Goal: Information Seeking & Learning: Learn about a topic

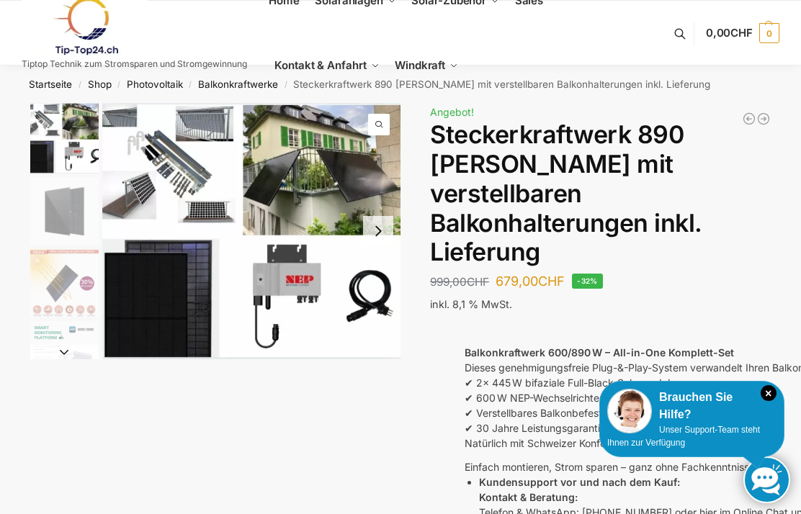
click at [137, 189] on img "1 / 10" at bounding box center [251, 231] width 298 height 256
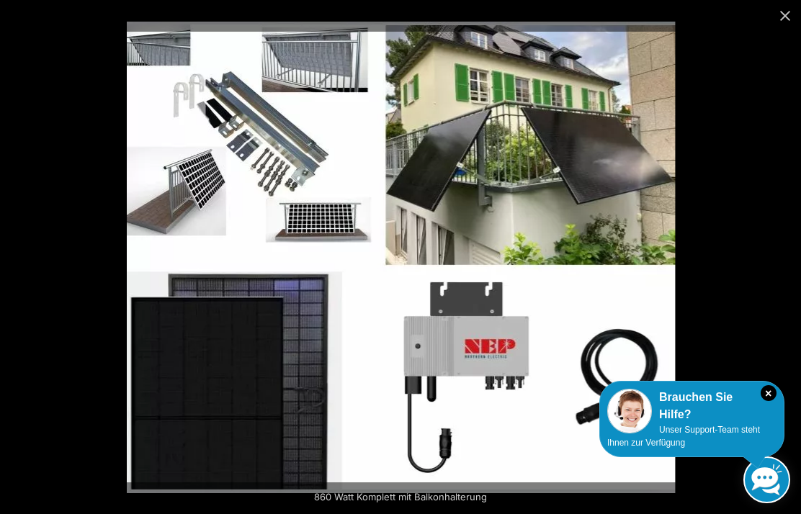
click at [215, 170] on img at bounding box center [401, 258] width 548 height 472
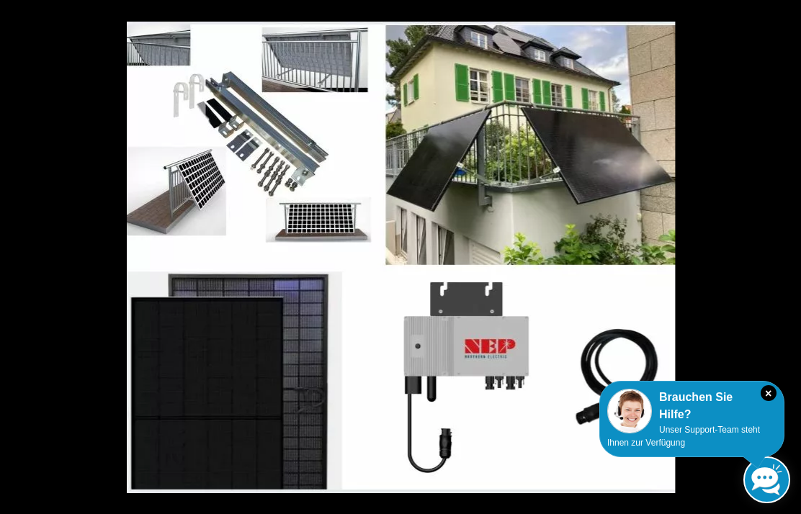
click at [189, 211] on img at bounding box center [401, 258] width 548 height 472
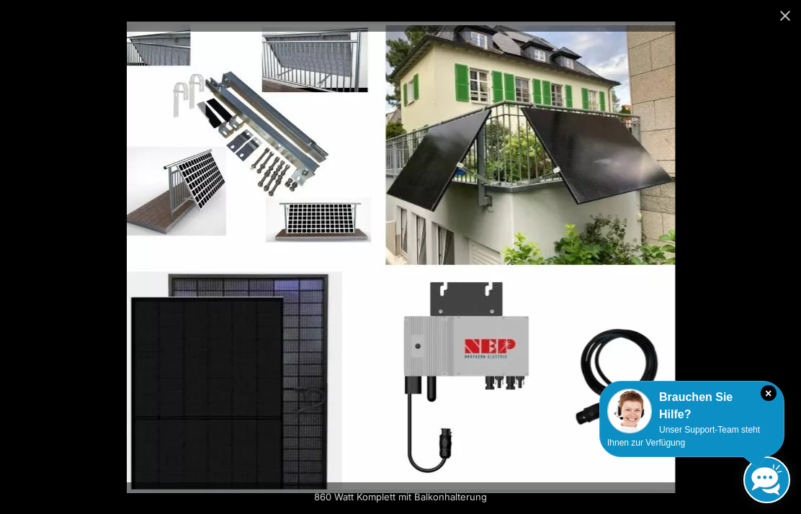
click at [149, 241] on img at bounding box center [401, 258] width 548 height 472
click at [136, 294] on img at bounding box center [401, 258] width 548 height 472
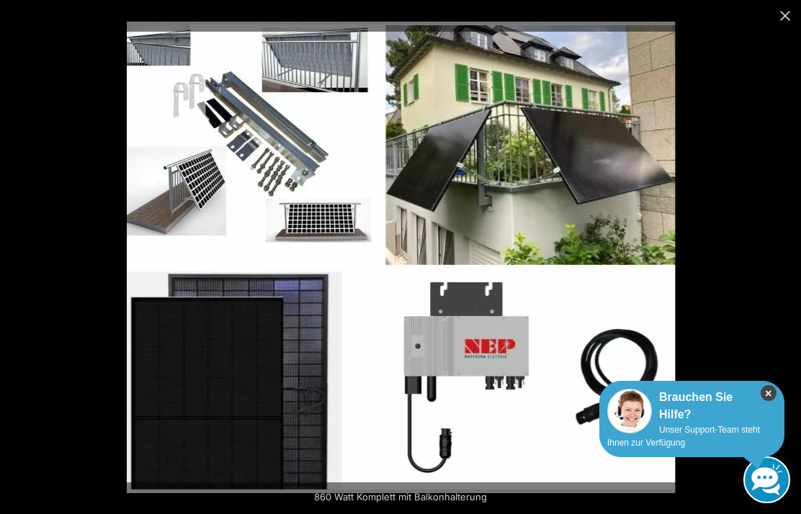
click at [770, 400] on icon "×" at bounding box center [768, 393] width 16 height 16
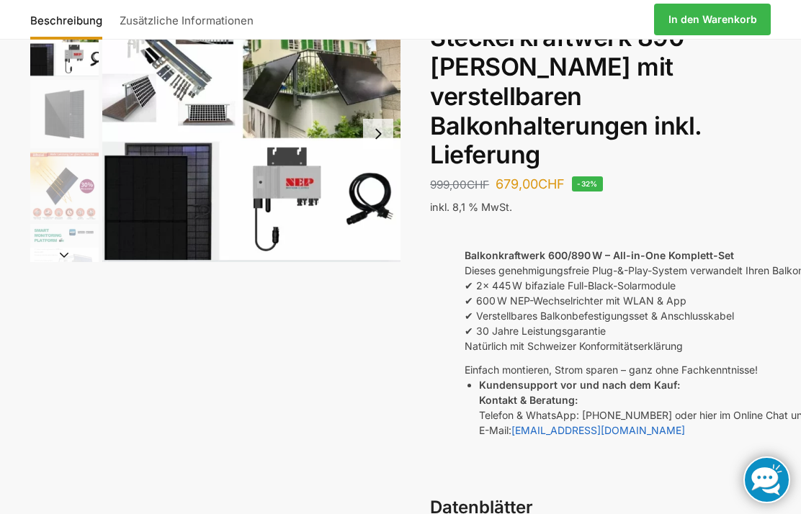
scroll to position [89, 0]
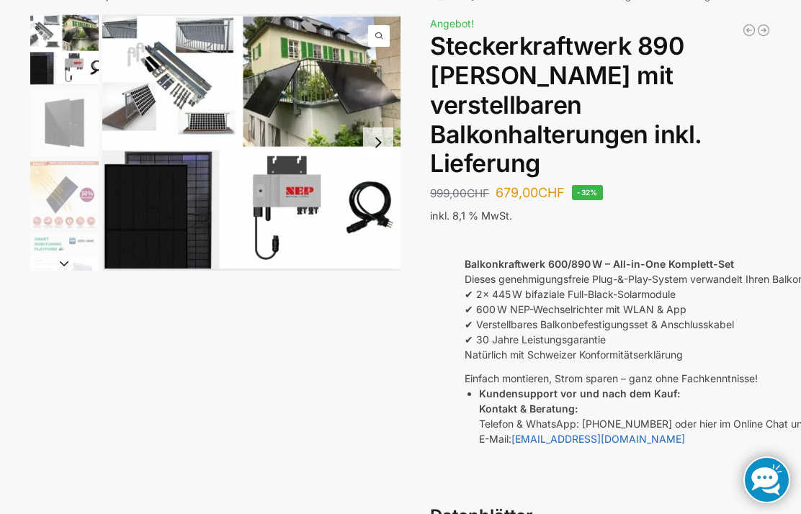
click at [169, 100] on img "1 / 10" at bounding box center [251, 142] width 298 height 256
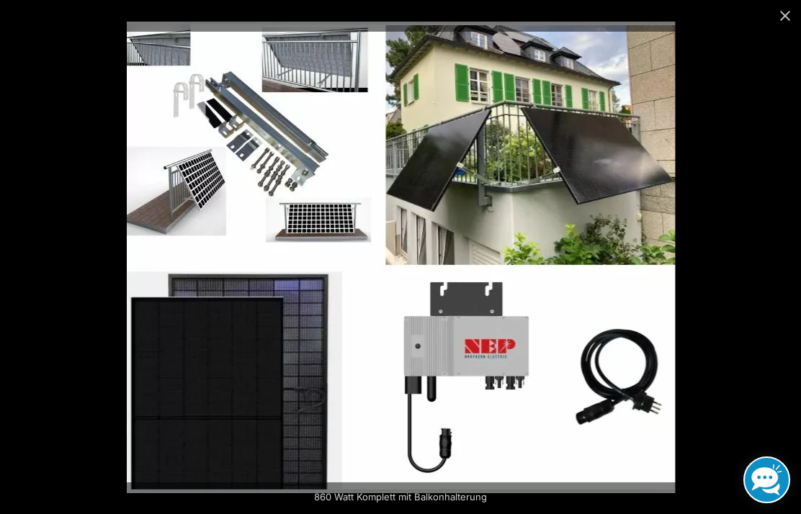
click at [174, 191] on img at bounding box center [401, 258] width 548 height 472
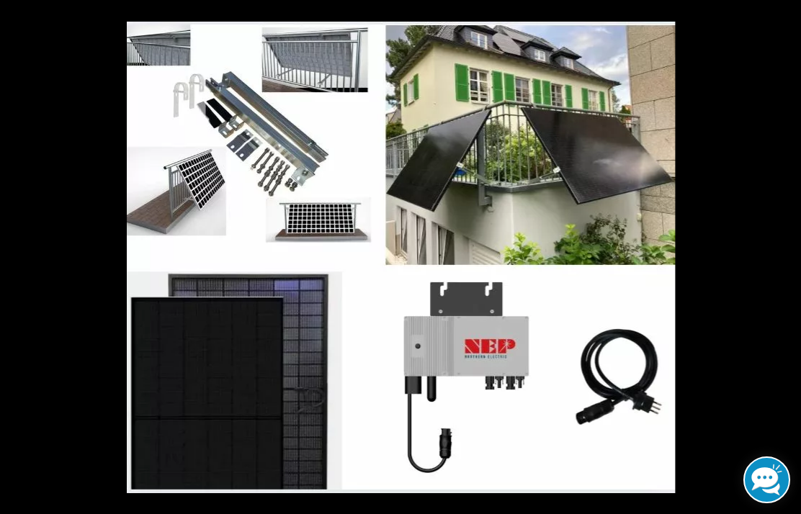
click at [174, 191] on img at bounding box center [401, 258] width 548 height 472
click at [174, 186] on img at bounding box center [401, 258] width 548 height 472
